Goal: Find specific page/section: Find specific page/section

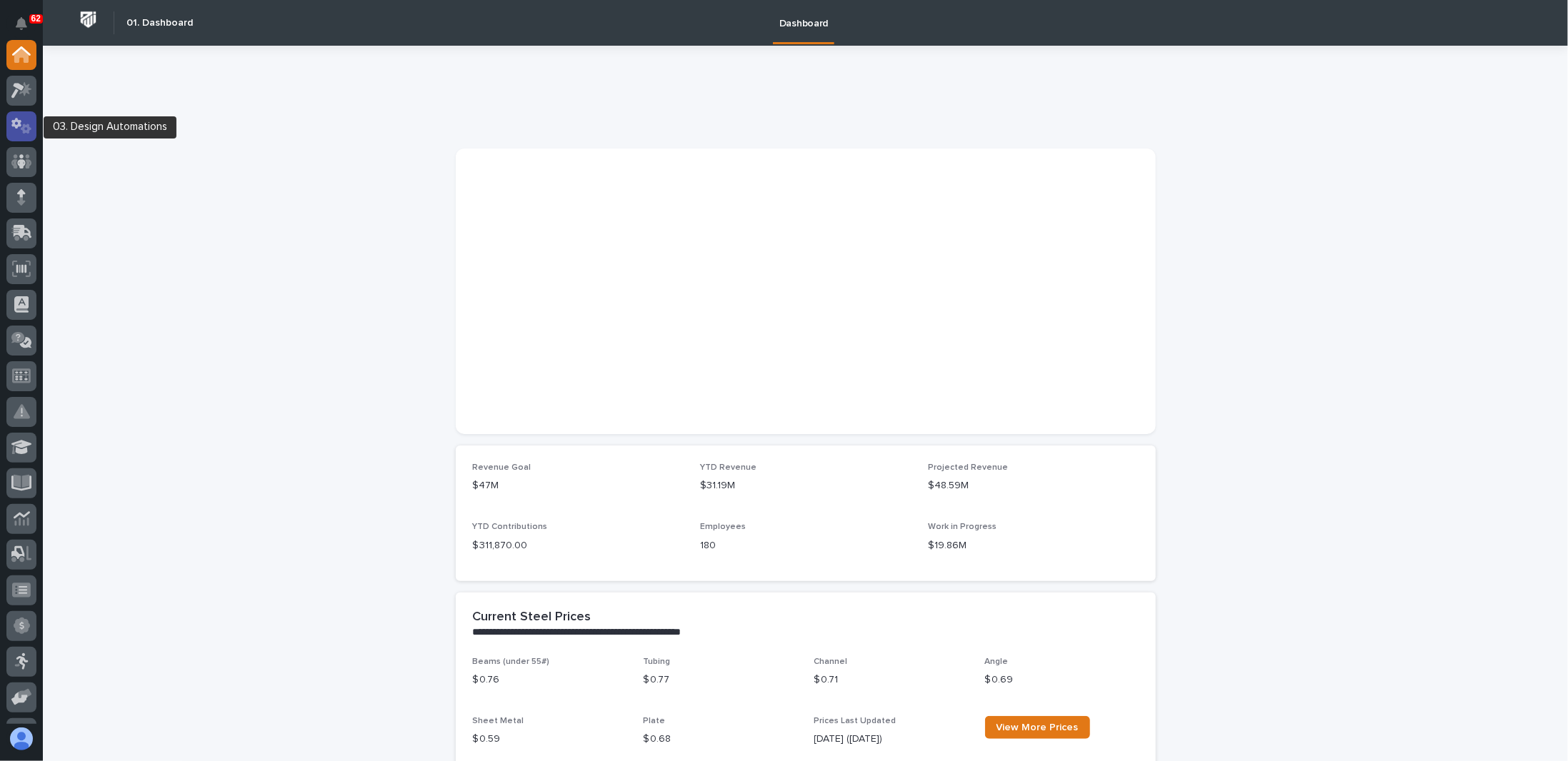
click at [26, 128] on icon at bounding box center [22, 126] width 21 height 16
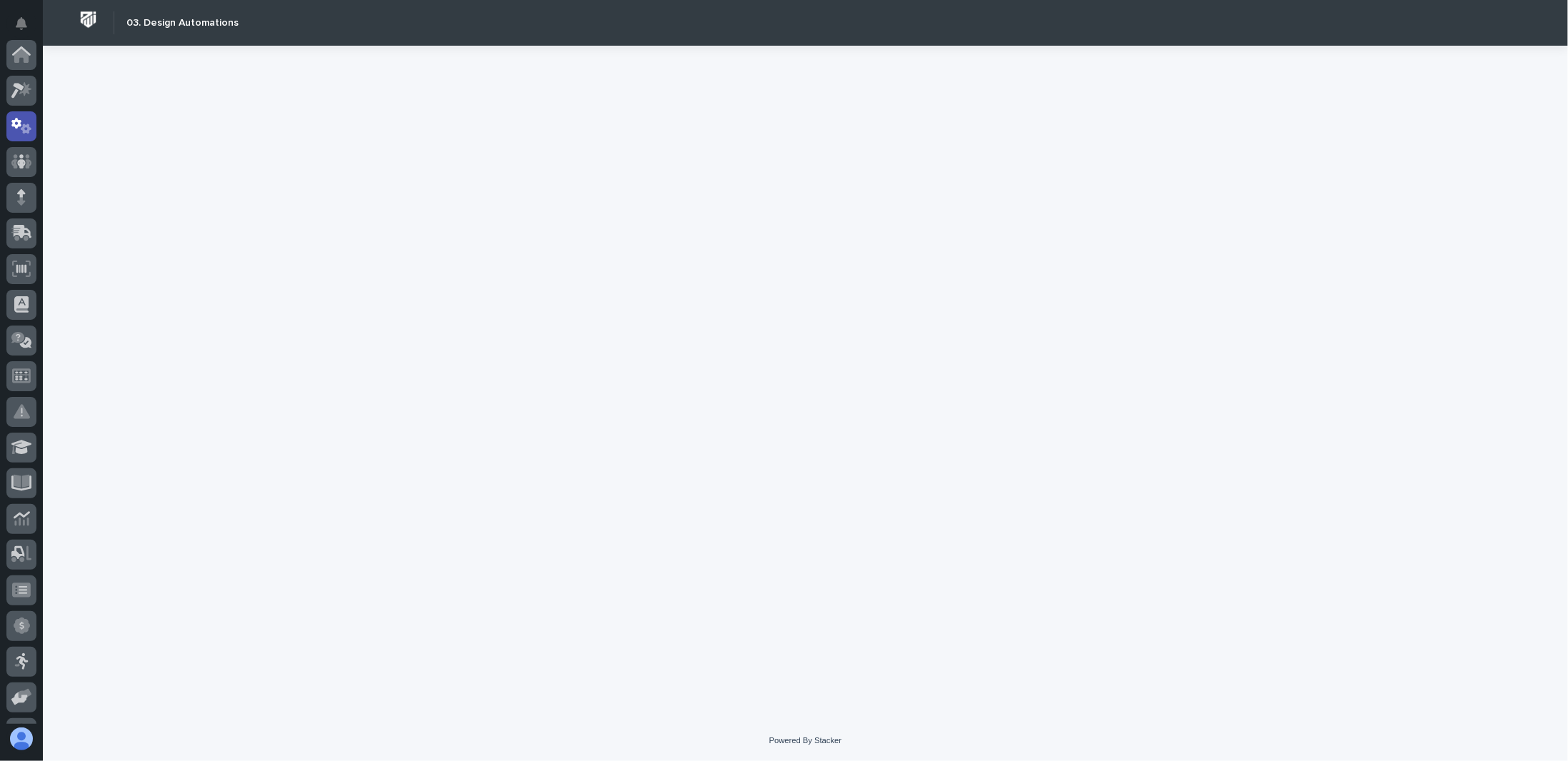
scroll to position [72, 0]
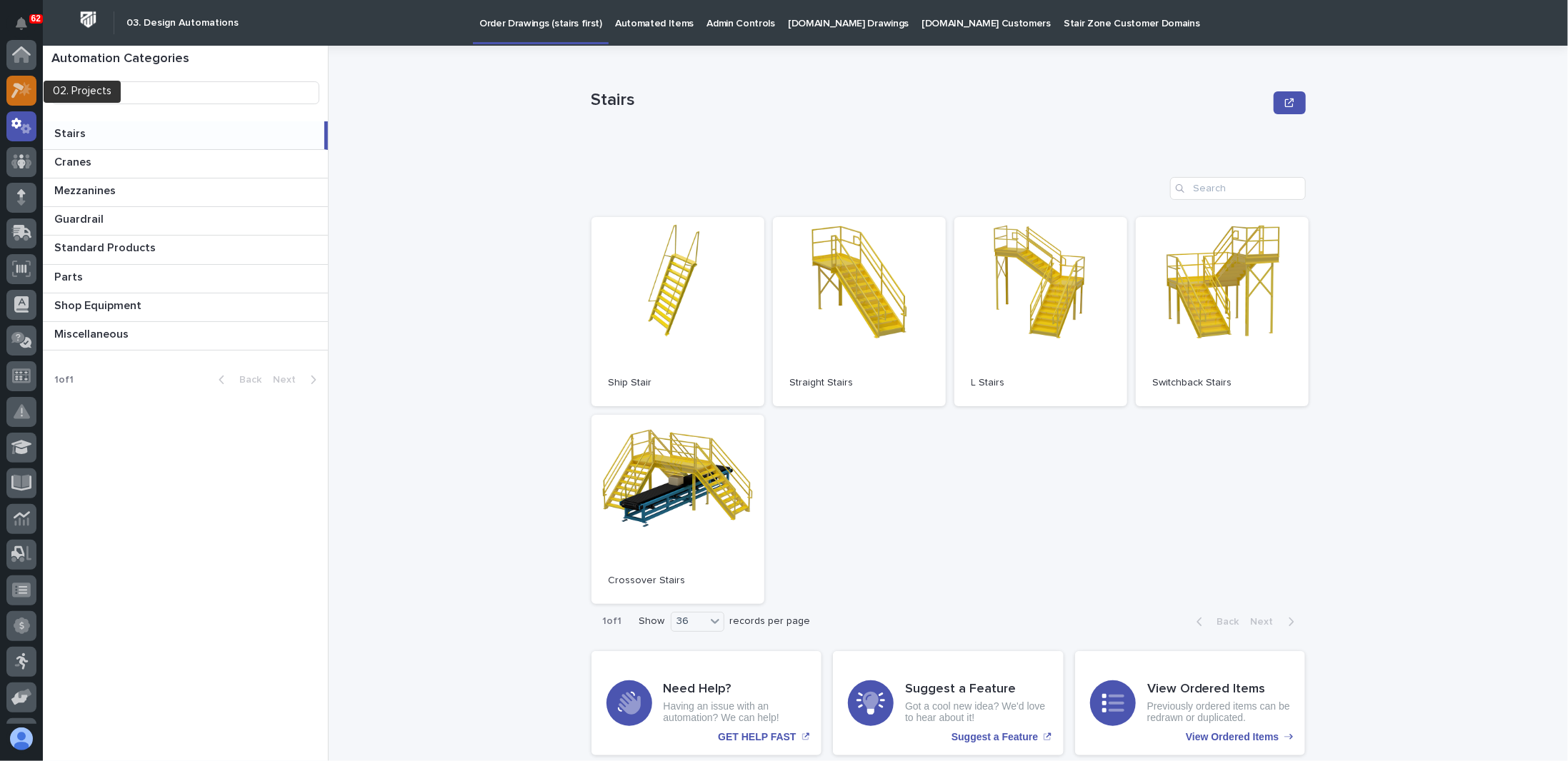
click at [29, 93] on icon at bounding box center [25, 88] width 12 height 14
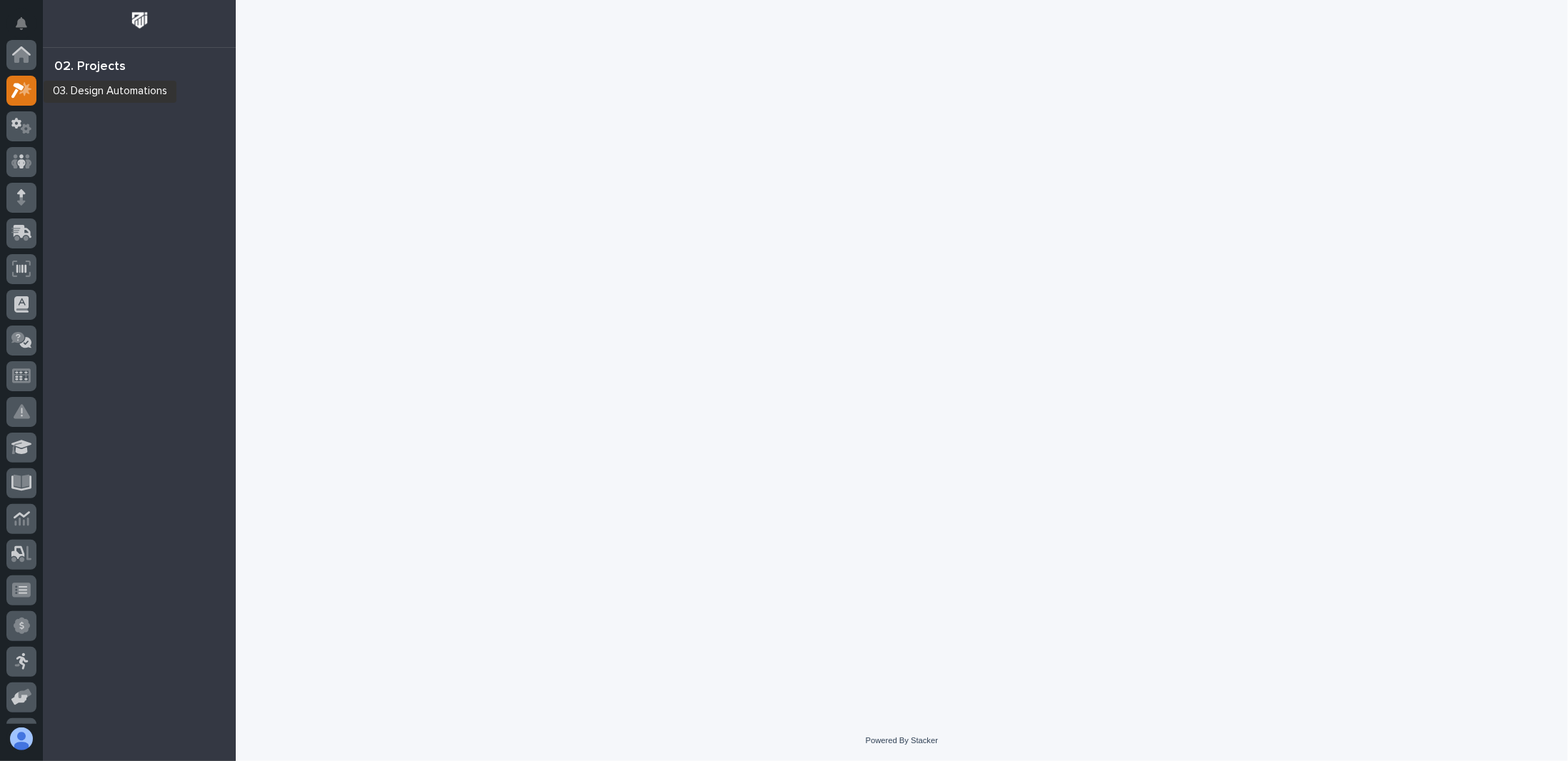
scroll to position [35, 0]
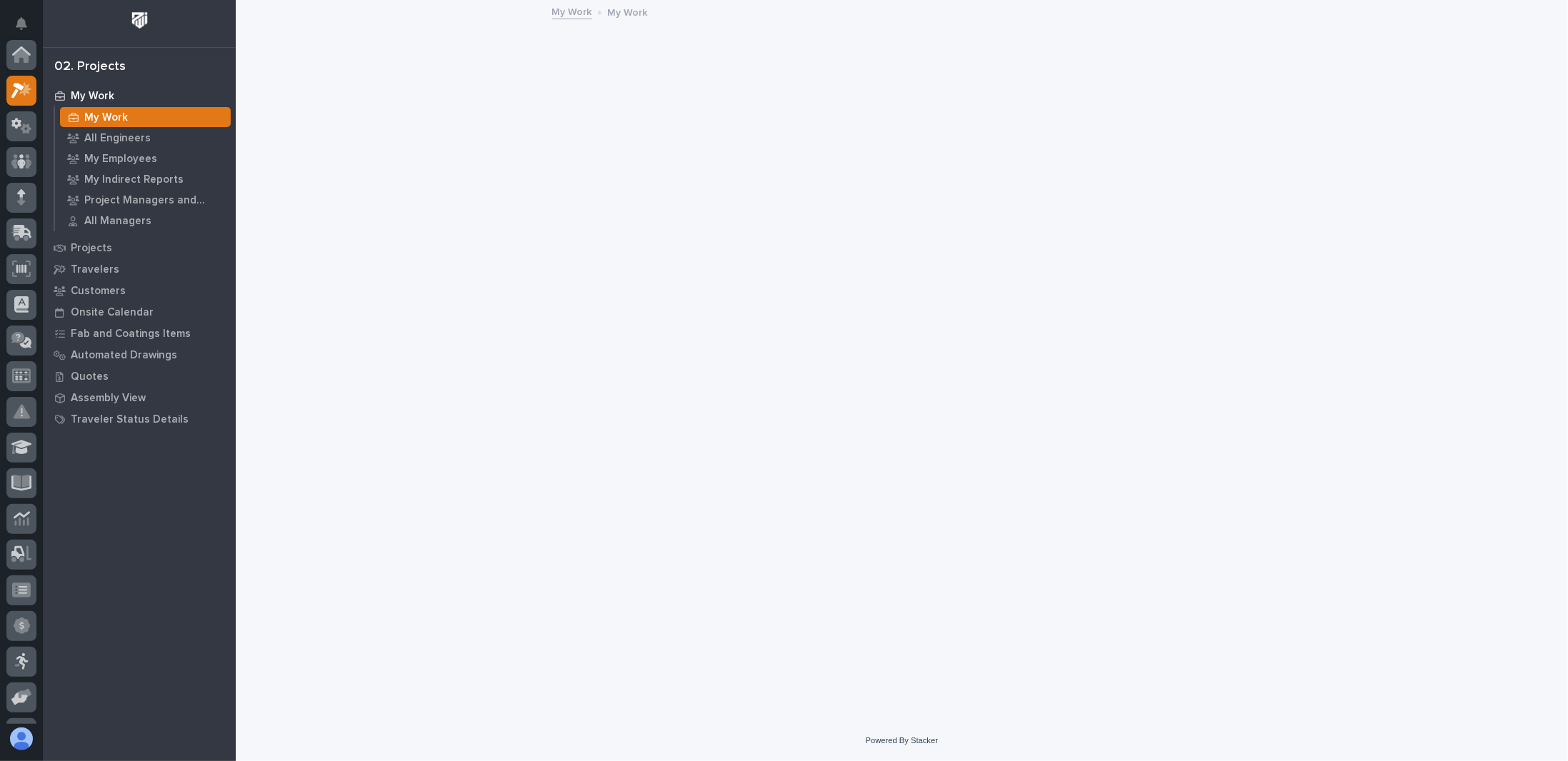
scroll to position [35, 0]
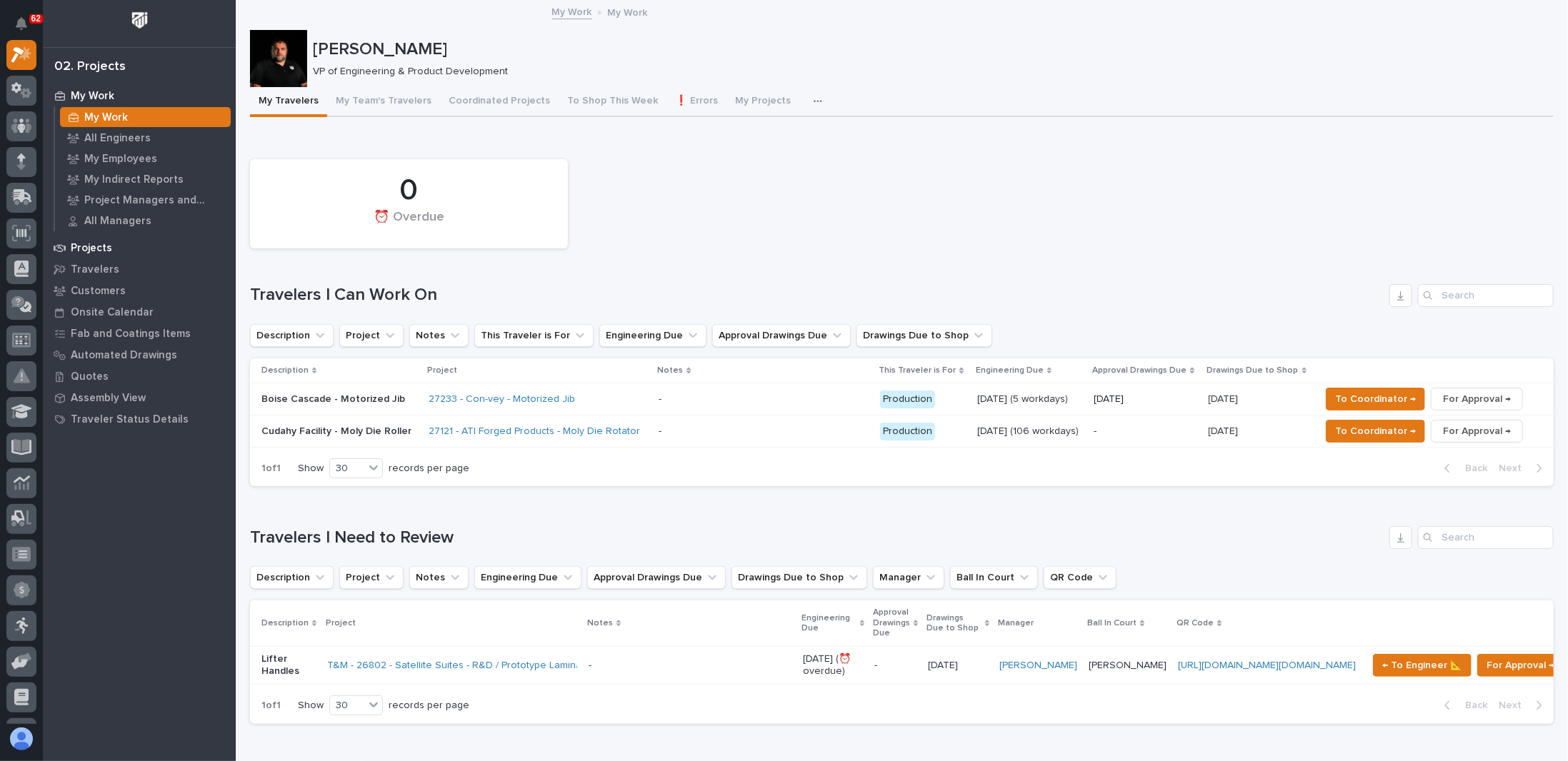
click at [88, 241] on div "Projects" at bounding box center [139, 248] width 186 height 20
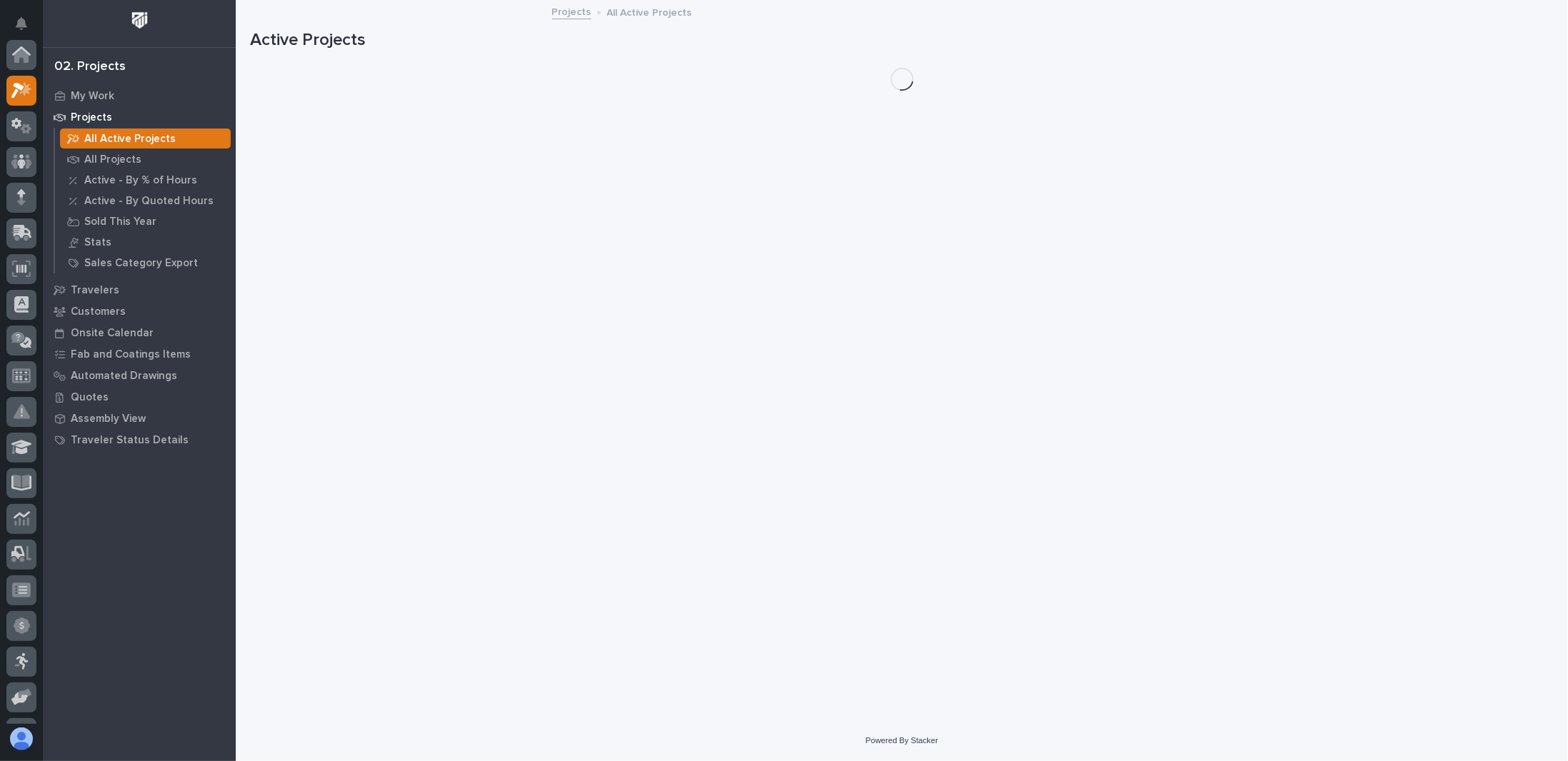
scroll to position [35, 0]
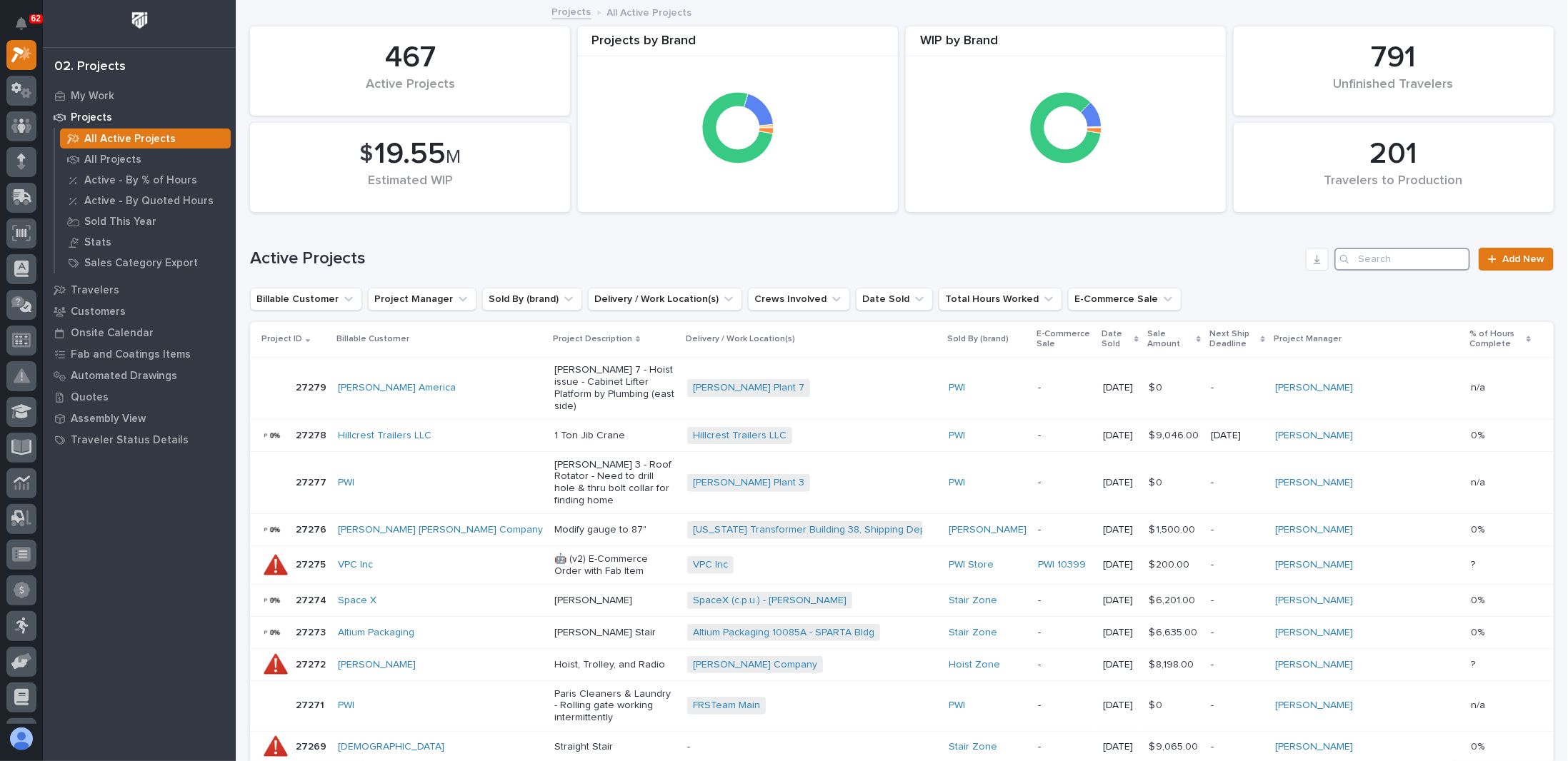
click at [1376, 262] on input "Search" at bounding box center [1402, 259] width 136 height 23
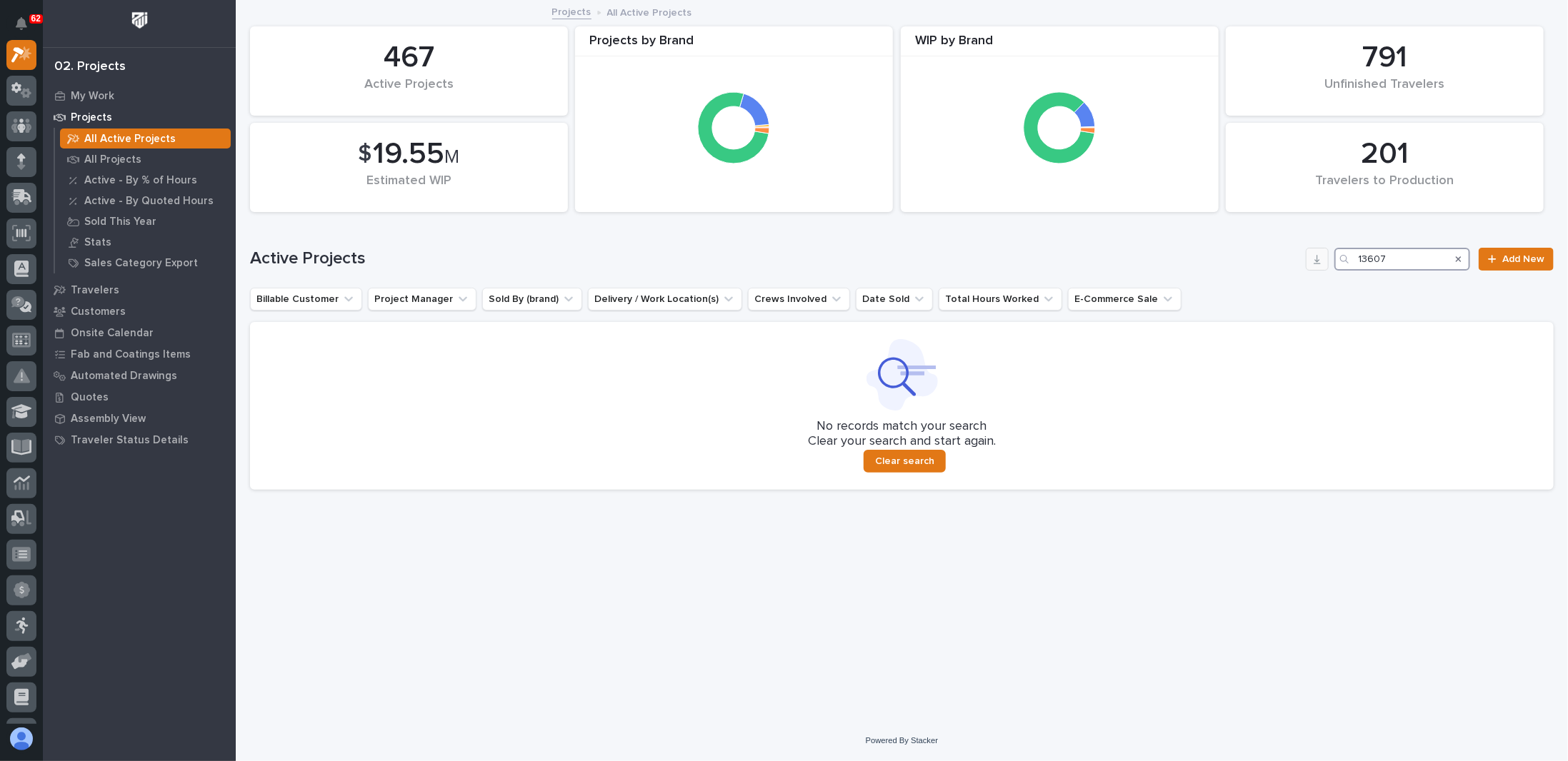
drag, startPoint x: 1398, startPoint y: 260, endPoint x: 1311, endPoint y: 265, distance: 87.1
click at [1312, 268] on div "Active Projects 13607 Add New" at bounding box center [902, 259] width 1304 height 23
type input "[PERSON_NAME]"
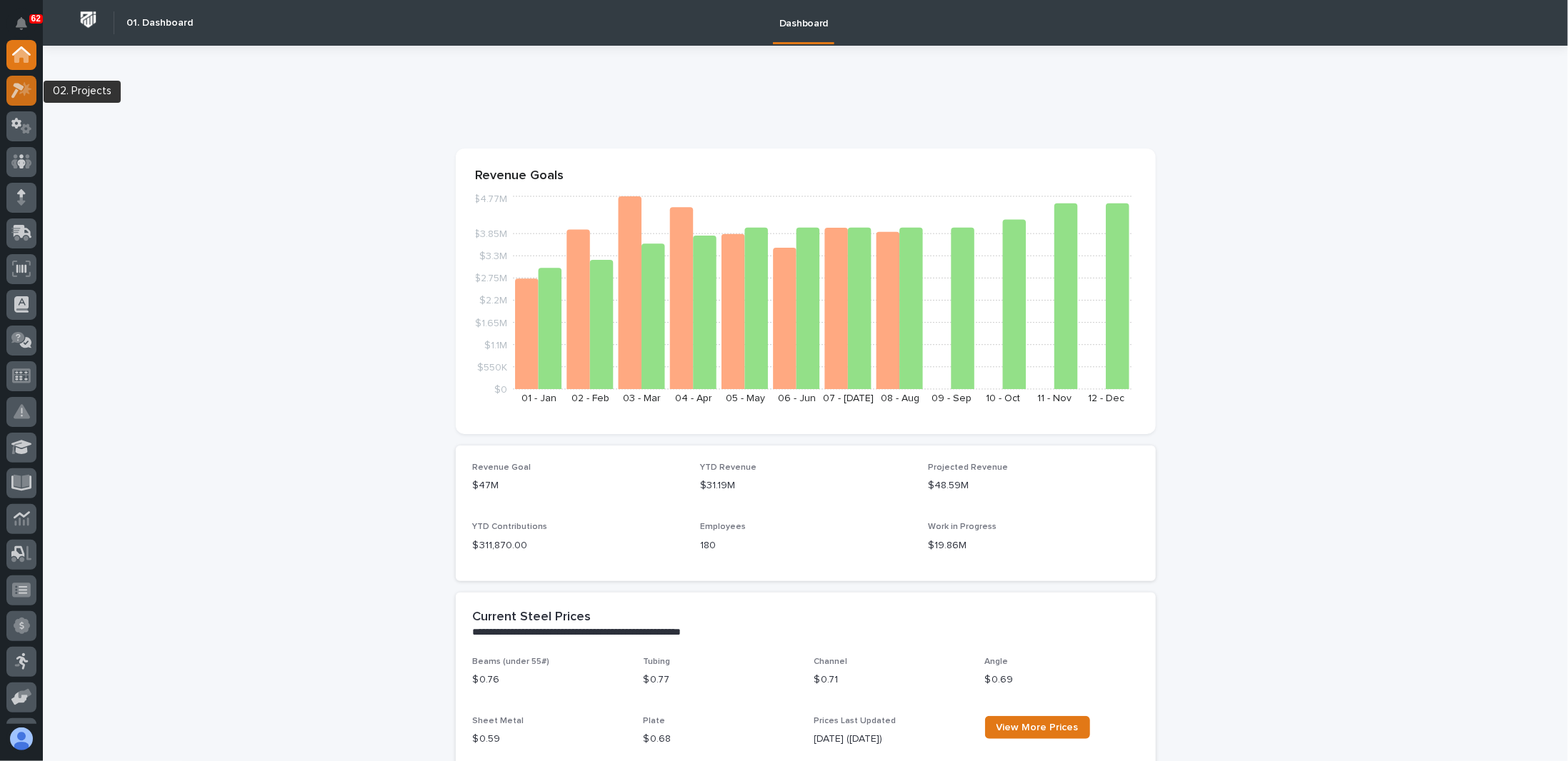
click at [27, 95] on icon at bounding box center [22, 90] width 21 height 16
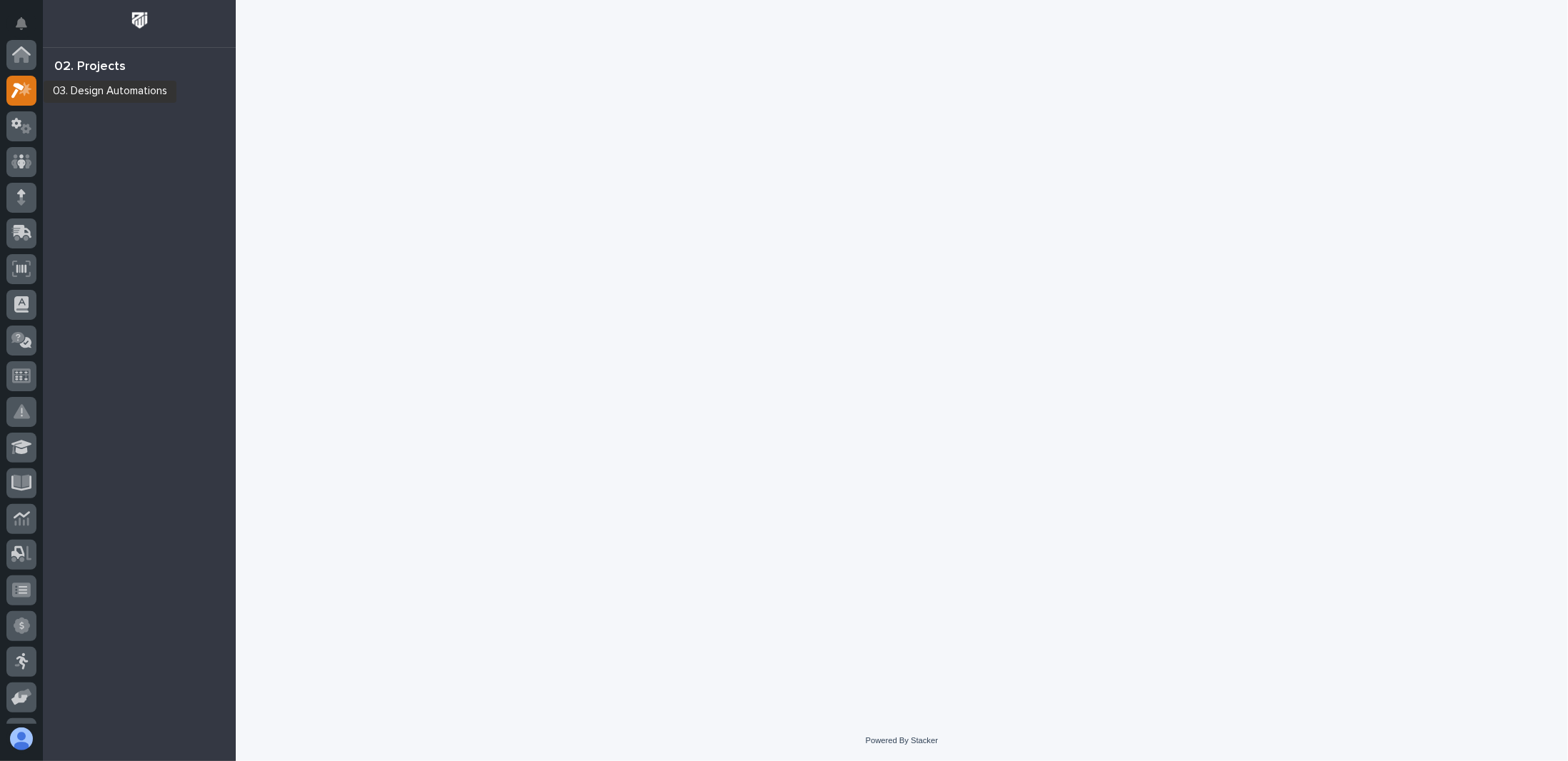
scroll to position [35, 0]
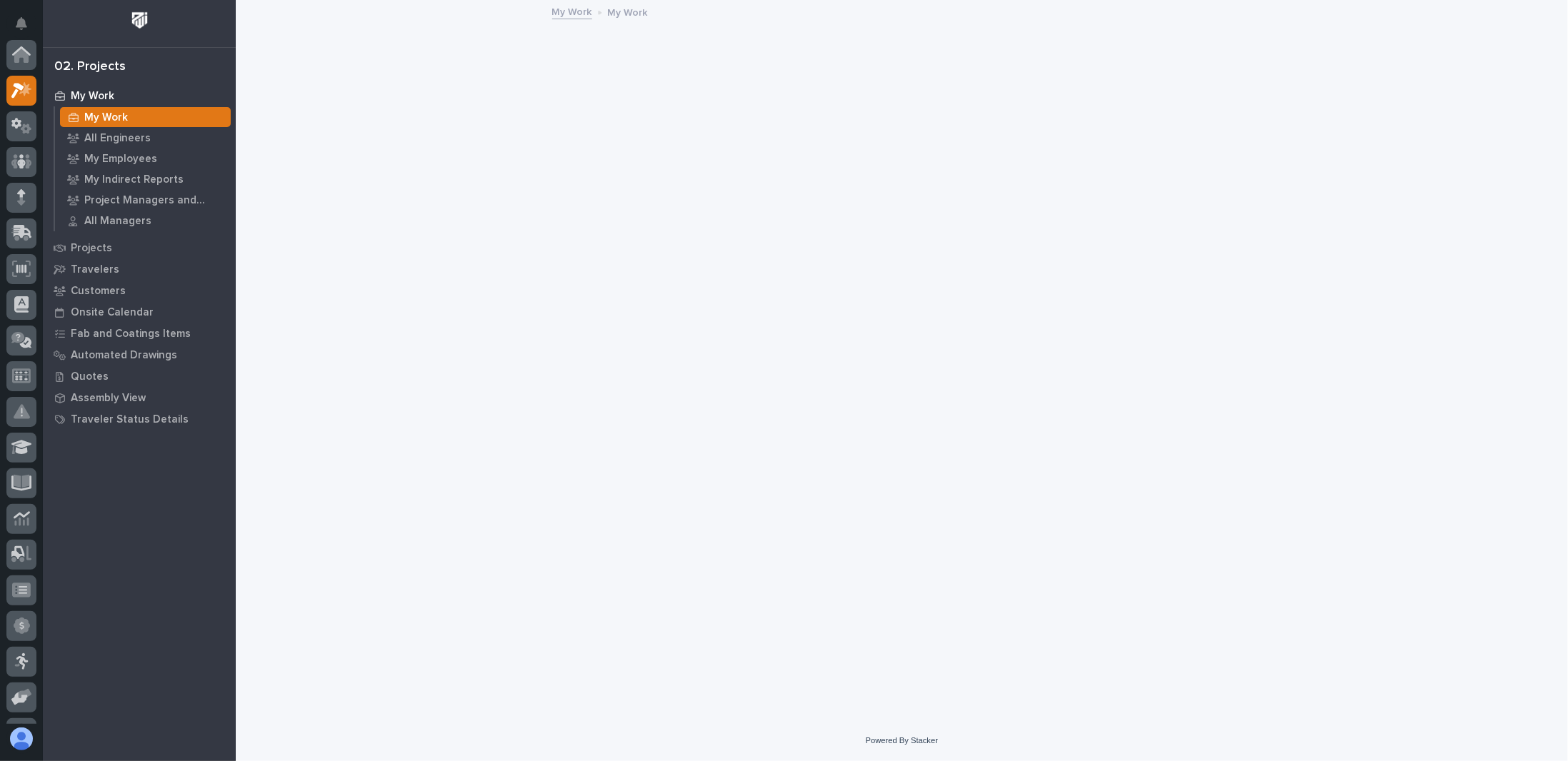
scroll to position [35, 0]
